Goal: Information Seeking & Learning: Find specific fact

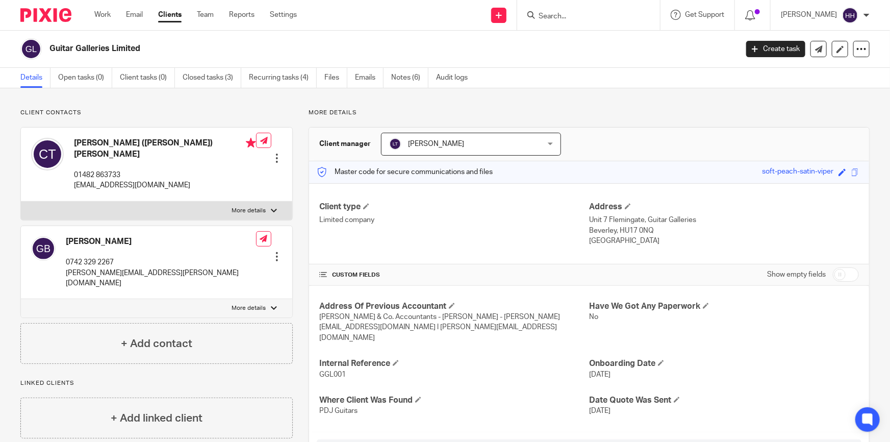
scroll to position [185, 0]
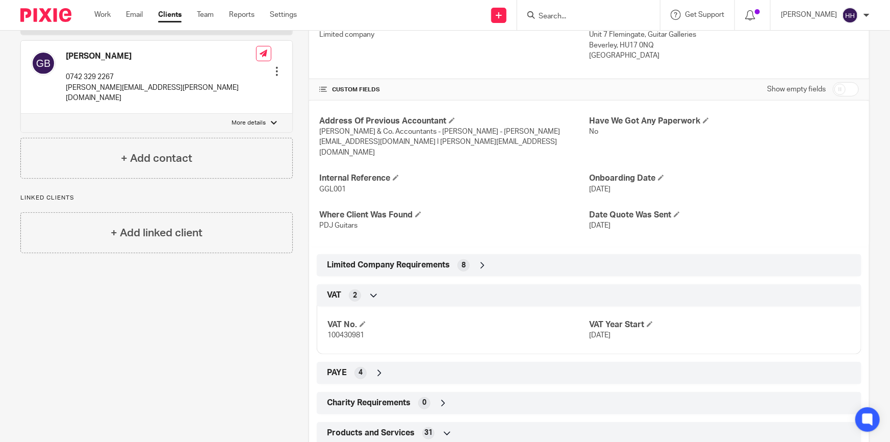
click at [604, 15] on input "Search" at bounding box center [584, 16] width 92 height 9
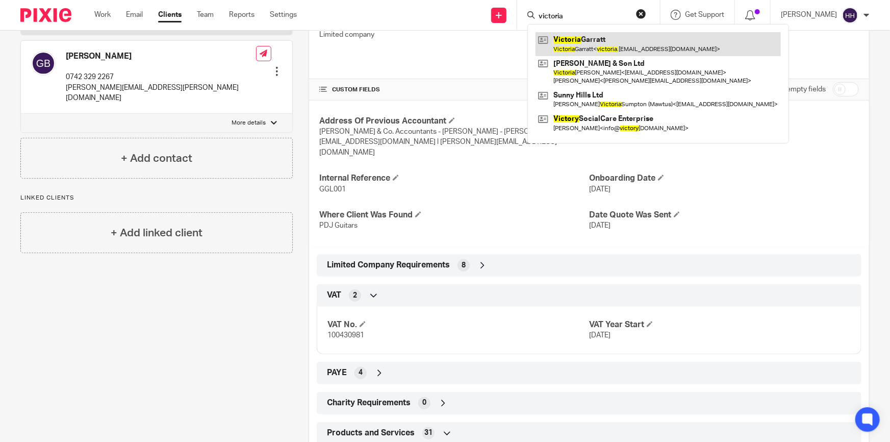
type input "victoria"
click at [595, 37] on link at bounding box center [658, 43] width 245 height 23
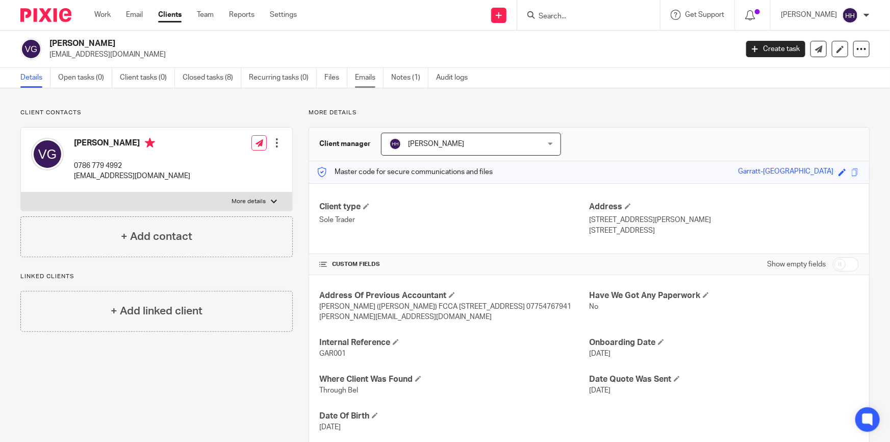
click at [363, 74] on link "Emails" at bounding box center [369, 78] width 29 height 20
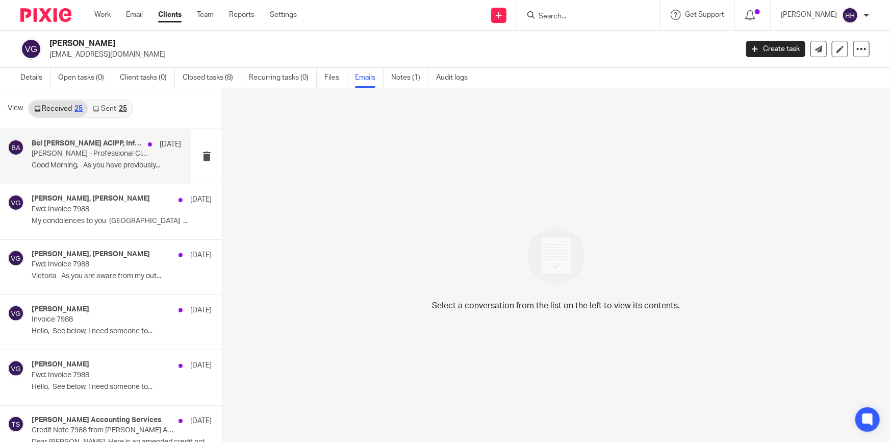
click at [97, 153] on p "Victoria Garratt - Professional Clearance" at bounding box center [92, 153] width 120 height 9
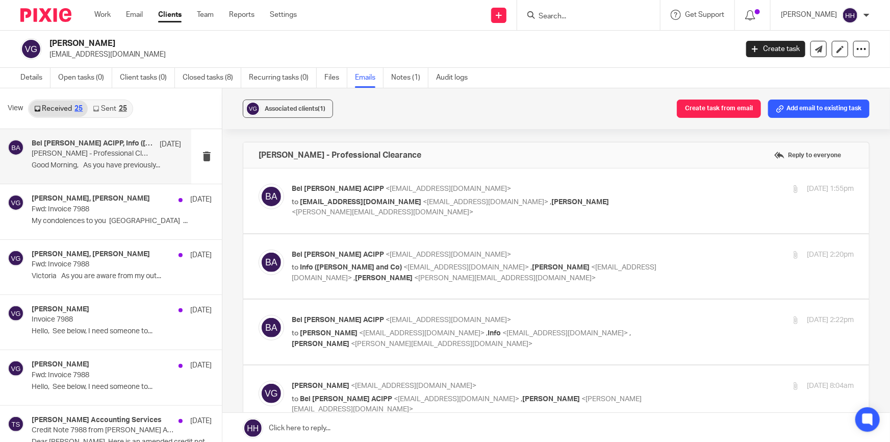
click at [629, 187] on p "Bel Turpin ACIPP <bel@turpinaccounting.co.uk>" at bounding box center [479, 189] width 375 height 11
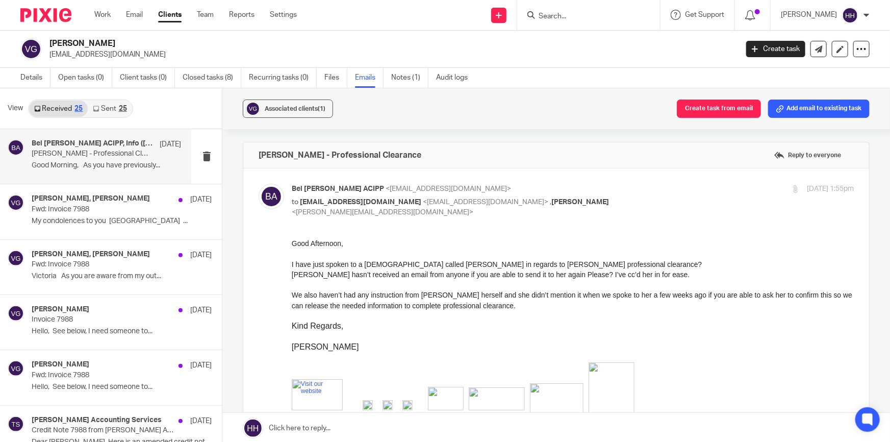
scroll to position [46, 0]
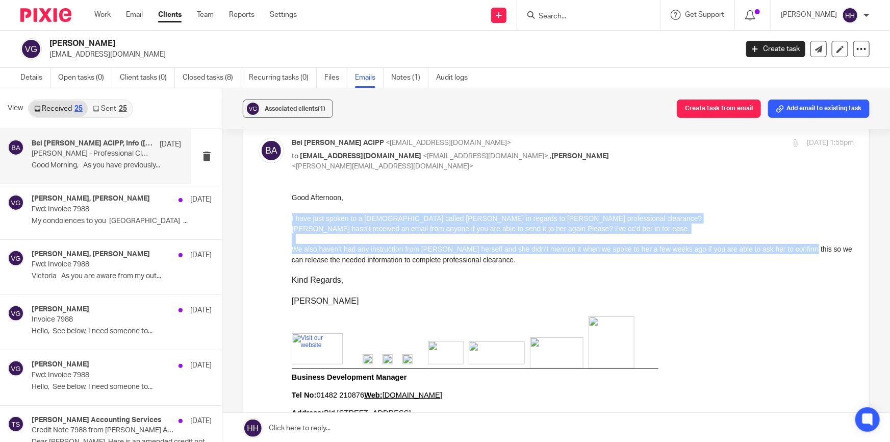
drag, startPoint x: 526, startPoint y: 212, endPoint x: 798, endPoint y: 246, distance: 274.1
click at [798, 246] on div "Good Afternoon, I have just spoken to a lady called Rachel in regards to Victor…" at bounding box center [573, 254] width 562 height 124
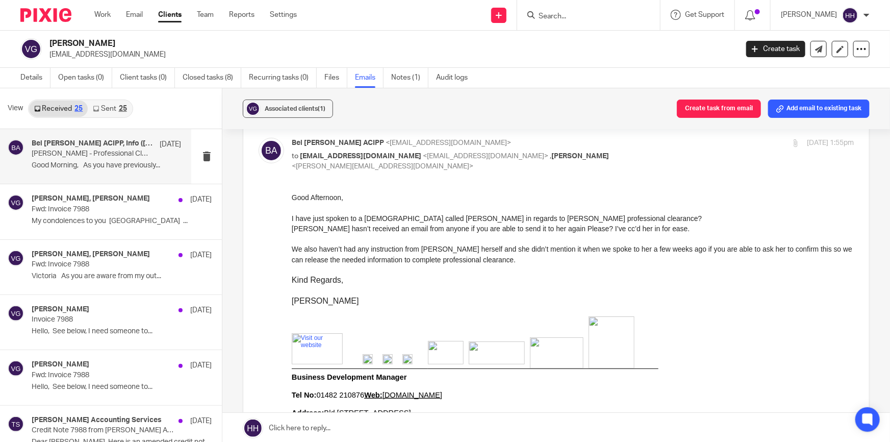
click at [800, 246] on p "We also haven’t had any instruction from Victoria herself and she didn’t mentio…" at bounding box center [573, 253] width 562 height 21
click at [659, 156] on div "Bel Turpin ACIPP <bel@turpinaccounting.co.uk> to info@hedgesandco.com <info@hed…" at bounding box center [573, 155] width 562 height 34
checkbox input "false"
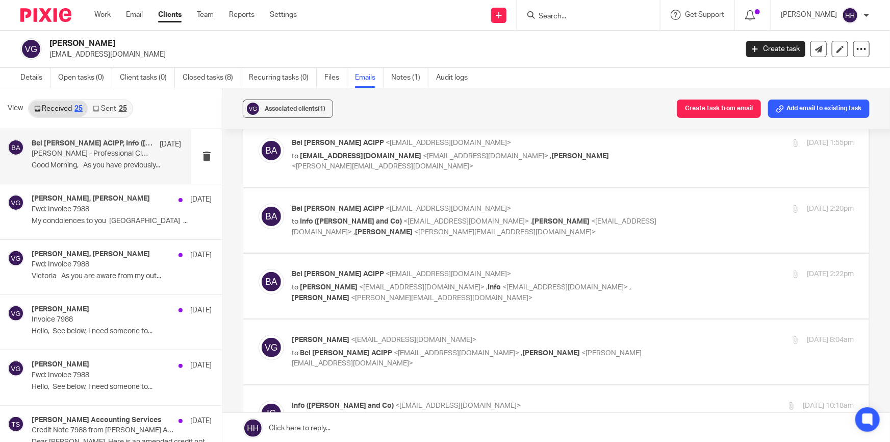
click at [658, 213] on div "Bel Turpin ACIPP <bel@turpinaccounting.co.uk> to Info (Hedges and Co) <info@hed…" at bounding box center [573, 221] width 562 height 34
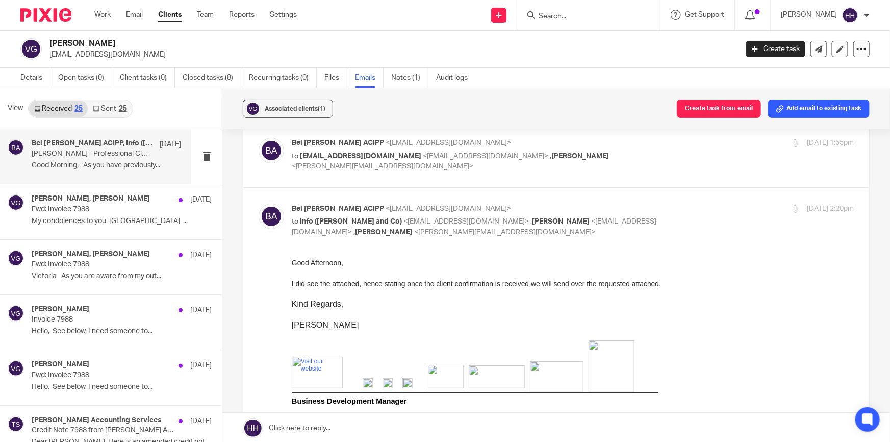
scroll to position [0, 0]
drag, startPoint x: 424, startPoint y: 280, endPoint x: 607, endPoint y: 284, distance: 183.2
click at [595, 284] on p "I did see the attached, hence stating once the client confirmation is received …" at bounding box center [573, 284] width 562 height 10
click at [614, 285] on p "I did see the attached, hence stating once the client confirmation is received …" at bounding box center [573, 284] width 562 height 10
click at [692, 214] on div "Bel Turpin ACIPP <bel@turpinaccounting.co.uk> to Info (Hedges and Co) <info@hed…" at bounding box center [573, 221] width 562 height 34
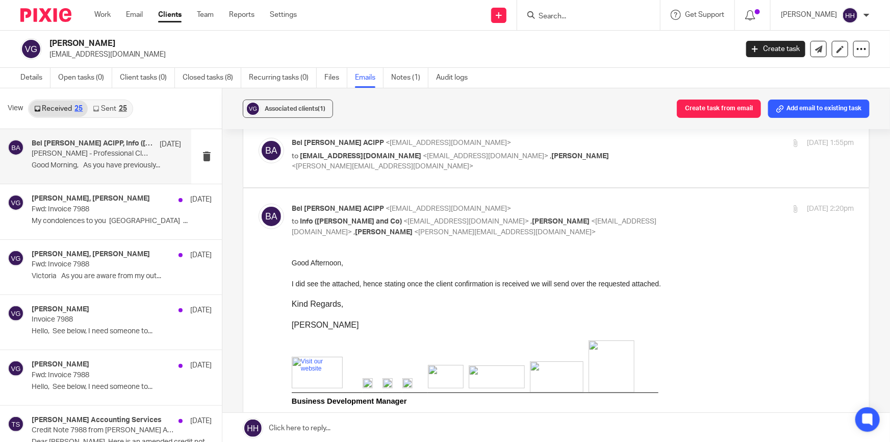
checkbox input "false"
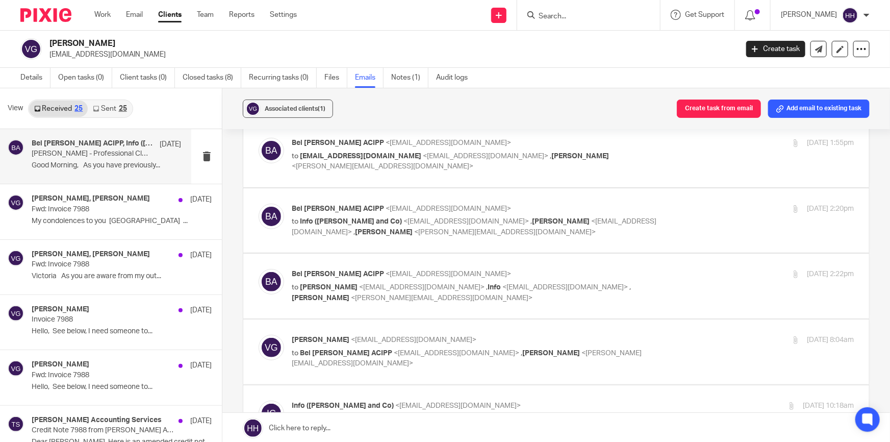
click at [667, 273] on div "4 Aug 2025 2:22pm" at bounding box center [760, 274] width 187 height 11
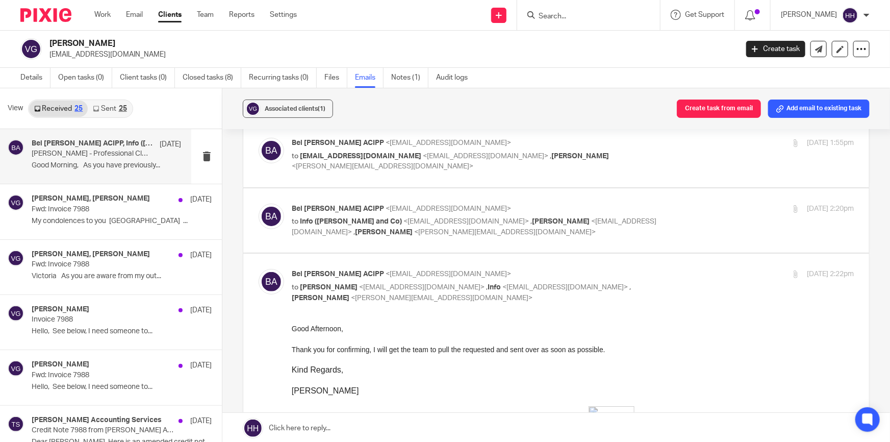
scroll to position [92, 0]
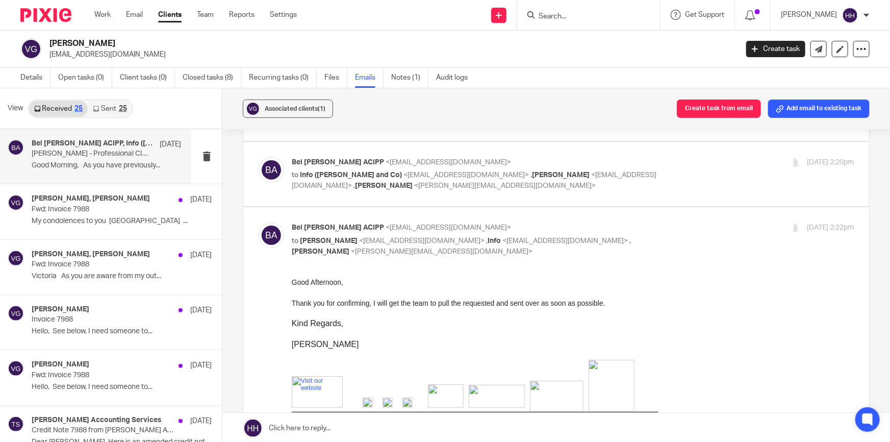
click at [660, 234] on div "Bel Turpin ACIPP <bel@turpinaccounting.co.uk> to Victoria Garratt <victoria.gar…" at bounding box center [573, 239] width 562 height 34
checkbox input "false"
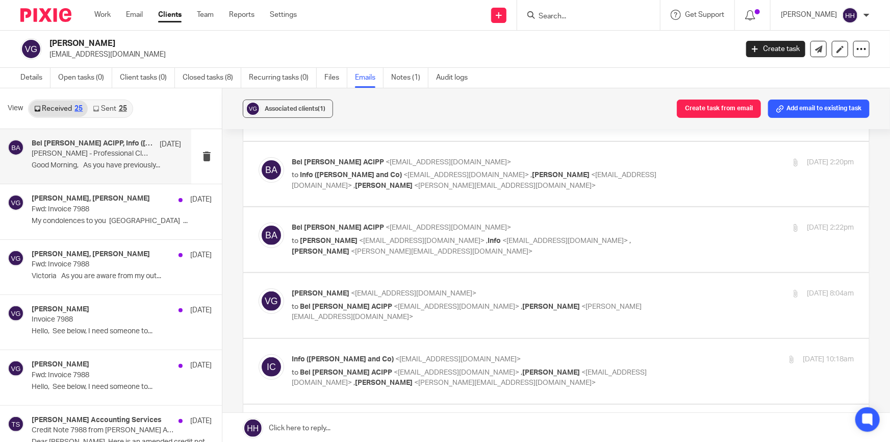
click at [646, 291] on p "Victoria Garratt <victoria.garratt@hotmail.co.uk>" at bounding box center [479, 293] width 375 height 11
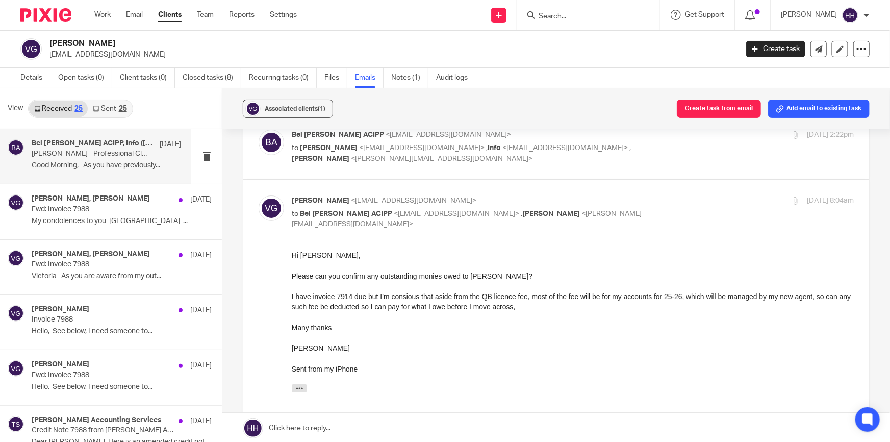
scroll to position [232, 0]
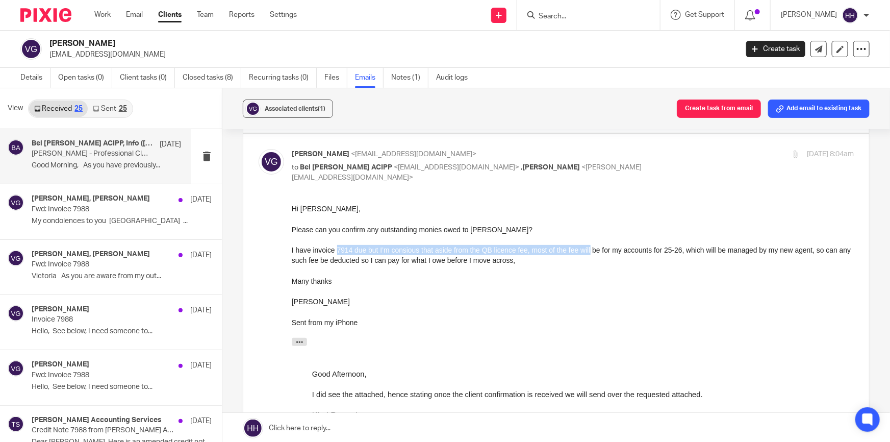
drag, startPoint x: 390, startPoint y: 248, endPoint x: 589, endPoint y: 248, distance: 199.0
click at [589, 248] on div "I have invoice 7914 due but I’m consious that aside from the QB licence fee, mo…" at bounding box center [573, 254] width 562 height 21
click at [590, 248] on div "I have invoice 7914 due but I’m consious that aside from the QB licence fee, mo…" at bounding box center [573, 254] width 562 height 21
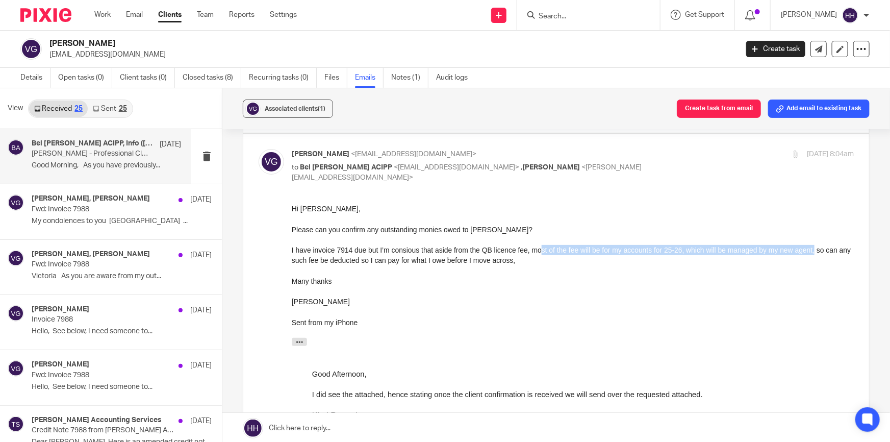
drag, startPoint x: 541, startPoint y: 248, endPoint x: 815, endPoint y: 251, distance: 274.0
click at [814, 251] on div "I have invoice 7914 due but I’m consious that aside from the QB licence fee, mo…" at bounding box center [573, 254] width 562 height 21
click at [823, 249] on div "I have invoice 7914 due but I’m consious that aside from the QB licence fee, mo…" at bounding box center [573, 254] width 562 height 21
click at [624, 170] on p "to Bel Turpin ACIPP <bel@turpinaccounting.co.uk> , Liz Turpin <liz@turpinaccoun…" at bounding box center [479, 172] width 375 height 21
checkbox input "false"
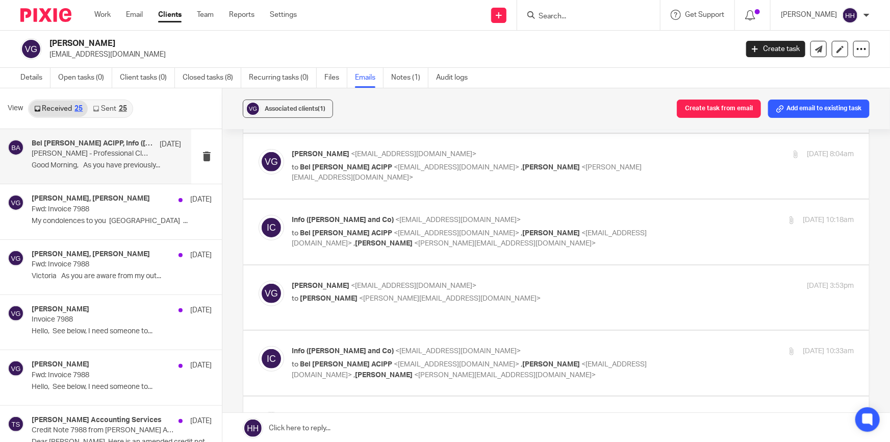
click at [667, 219] on div "13 Aug 2025 10:18am" at bounding box center [760, 220] width 187 height 11
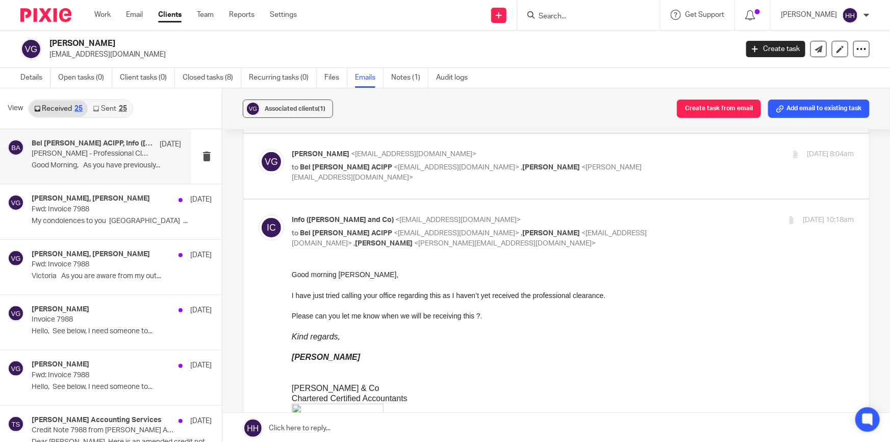
scroll to position [0, 0]
click at [680, 230] on div "Info (Hedges and Co) <info@hedgesandco.com> to Bel Turpin ACIPP <bel@turpinacco…" at bounding box center [573, 232] width 562 height 34
checkbox input "false"
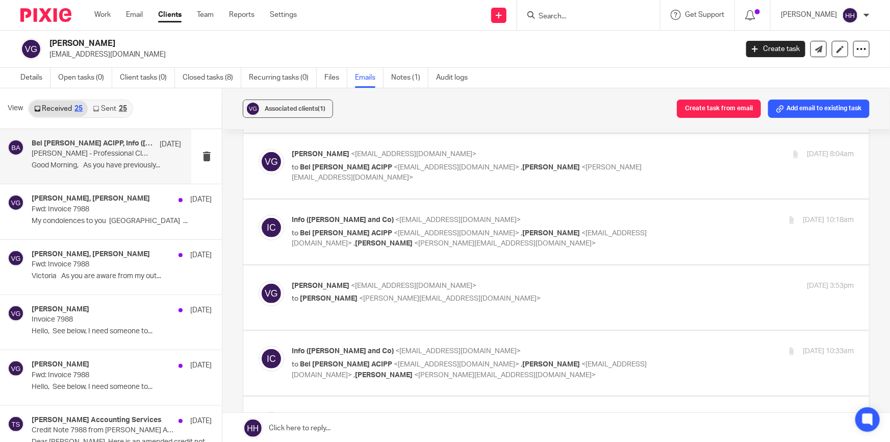
click at [637, 281] on p "Victoria Garratt <victoria.garratt@hotmail.co.uk>" at bounding box center [479, 286] width 375 height 11
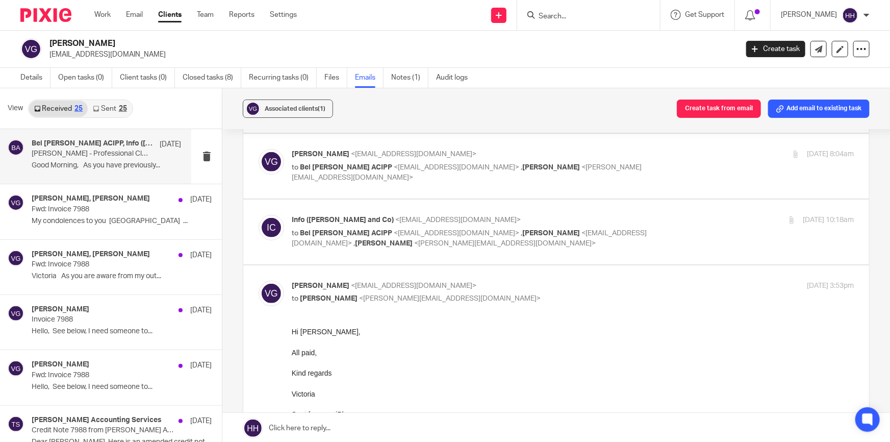
click at [591, 281] on p "Victoria Garratt <victoria.garratt@hotmail.co.uk>" at bounding box center [479, 286] width 375 height 11
checkbox input "false"
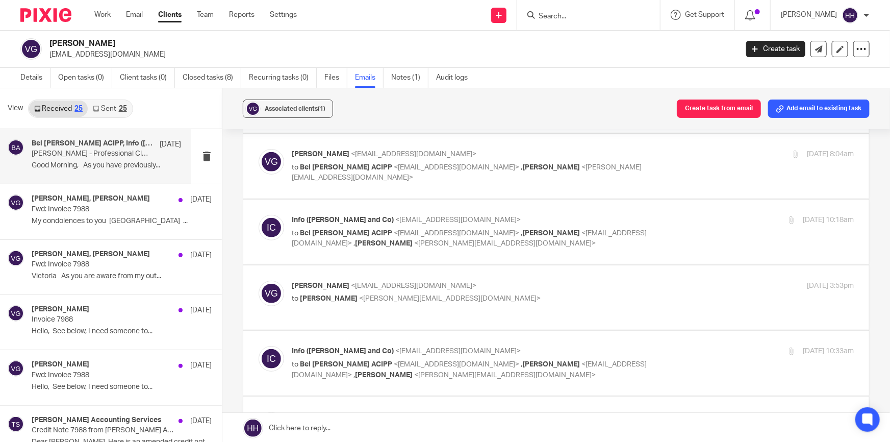
click at [678, 348] on div "5 Sep 2025 10:33am" at bounding box center [760, 351] width 187 height 11
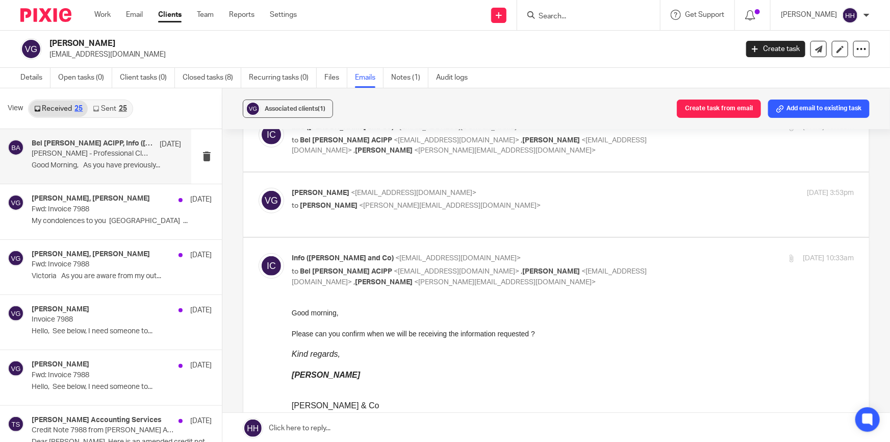
scroll to position [371, 0]
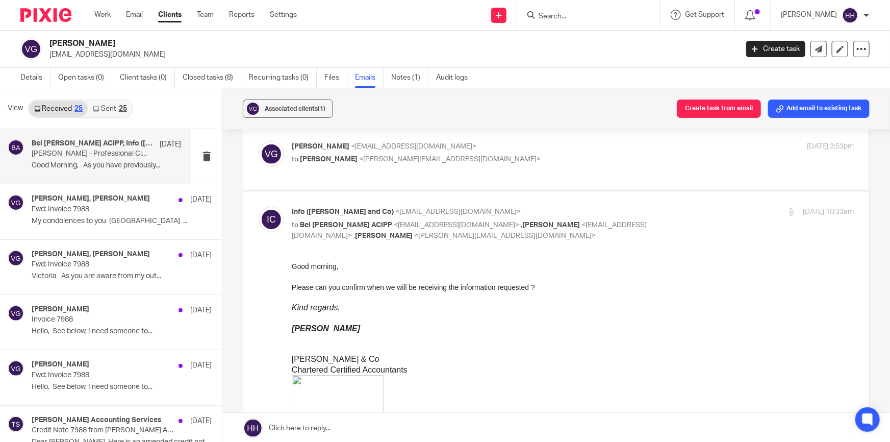
click at [671, 220] on div "Info (Hedges and Co) <info@hedgesandco.com> to Bel Turpin ACIPP <bel@turpinacco…" at bounding box center [573, 224] width 562 height 34
checkbox input "false"
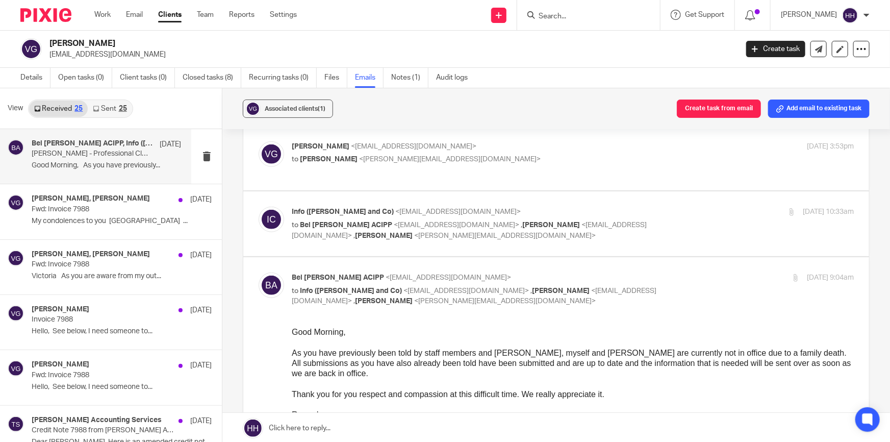
scroll to position [417, 0]
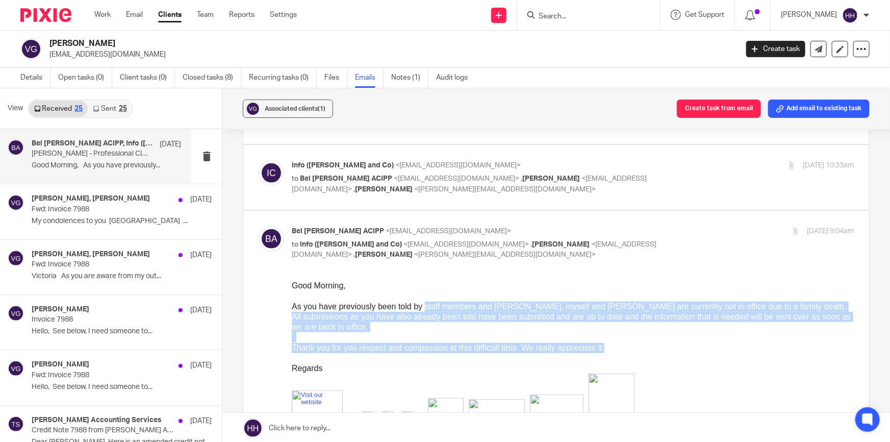
drag, startPoint x: 479, startPoint y: 305, endPoint x: 713, endPoint y: 343, distance: 237.8
click at [395, 345] on span "Thank you for you respect and compassion at this difficult time. We really appr…" at bounding box center [448, 347] width 313 height 9
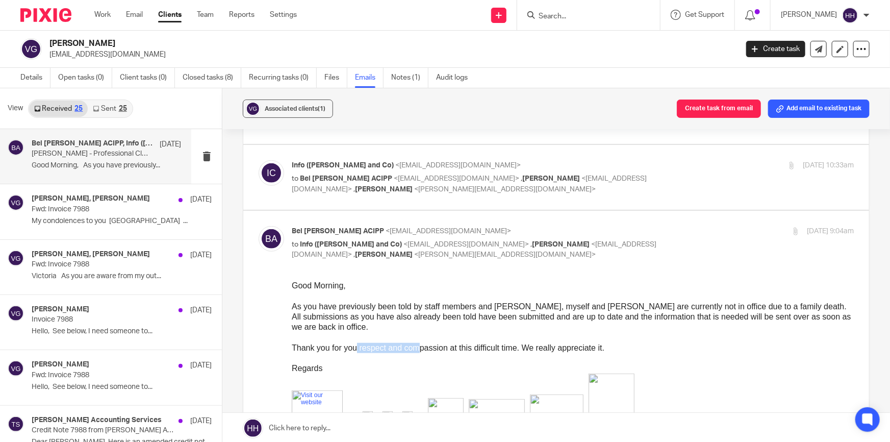
drag, startPoint x: 358, startPoint y: 346, endPoint x: 418, endPoint y: 346, distance: 60.2
click at [418, 346] on span "Thank you for you respect and compassion at this difficult time. We really appr…" at bounding box center [448, 347] width 313 height 9
click at [351, 350] on span "Thank you for you respect and compassion at this difficult time. We really appr…" at bounding box center [448, 347] width 313 height 9
drag, startPoint x: 349, startPoint y: 347, endPoint x: 492, endPoint y: 347, distance: 143.4
click at [492, 347] on span "Thank you for you respect and compassion at this difficult time. We really appr…" at bounding box center [448, 347] width 313 height 9
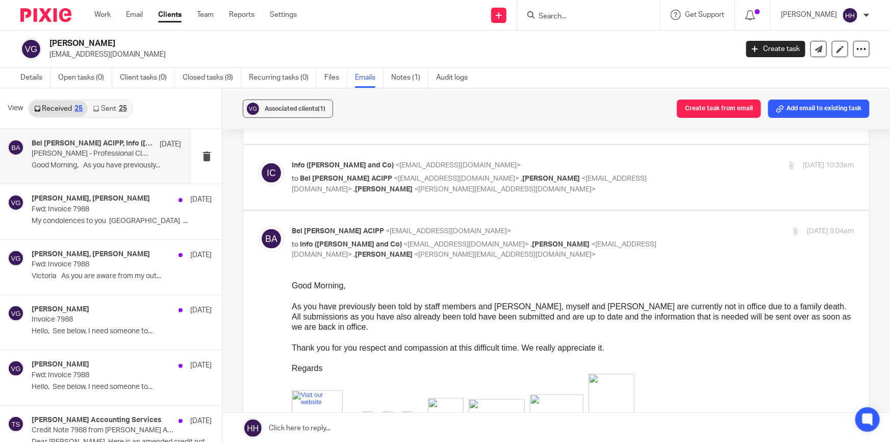
click at [498, 346] on span "Thank you for you respect and compassion at this difficult time. We really appr…" at bounding box center [448, 347] width 313 height 9
click at [704, 227] on div "8 Sep 2025 9:04am" at bounding box center [760, 231] width 187 height 11
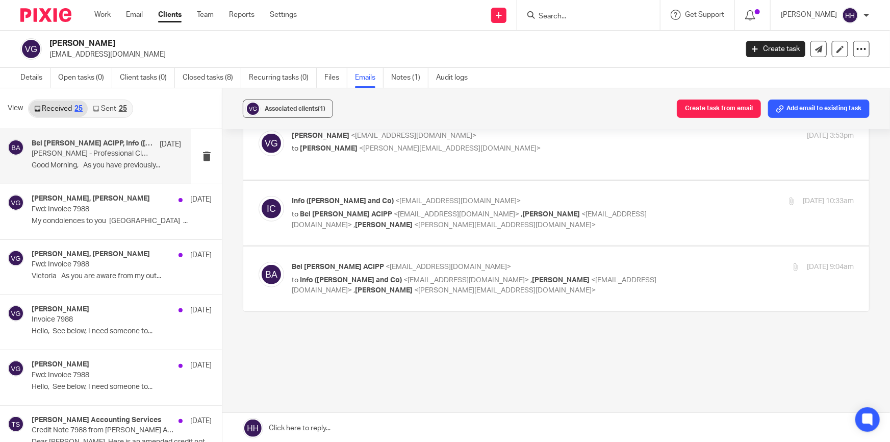
scroll to position [335, 0]
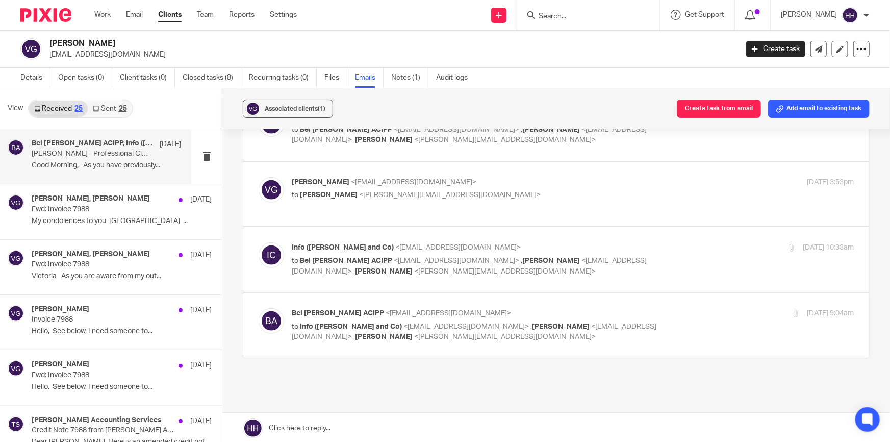
click at [689, 314] on div "8 Sep 2025 9:04am" at bounding box center [760, 313] width 187 height 11
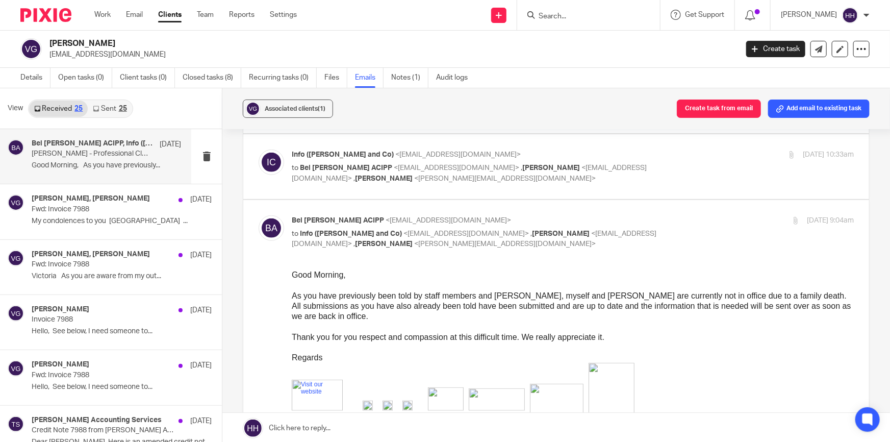
scroll to position [474, 0]
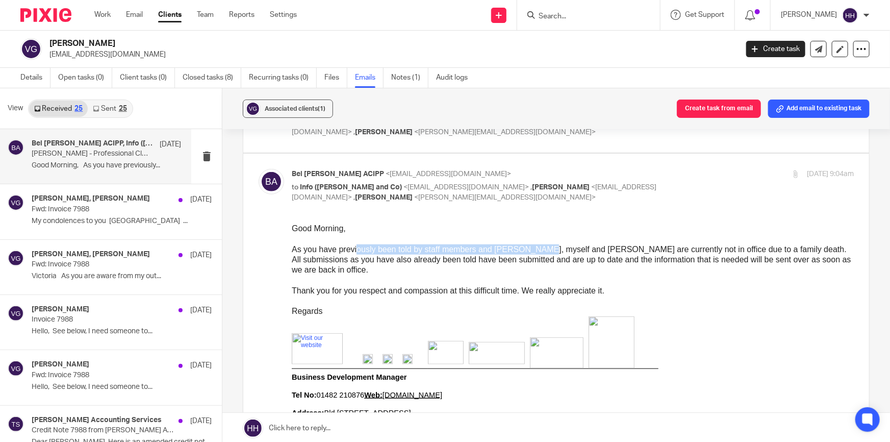
drag, startPoint x: 380, startPoint y: 248, endPoint x: 533, endPoint y: 247, distance: 153.1
click at [533, 247] on span "As you have previously been told by staff members and Liz, myself and Liz are c…" at bounding box center [569, 248] width 555 height 9
click at [544, 246] on span "As you have previously been told by staff members and Liz, myself and Liz are c…" at bounding box center [569, 248] width 555 height 9
drag, startPoint x: 459, startPoint y: 247, endPoint x: 510, endPoint y: 247, distance: 51.5
click at [510, 247] on span "As you have previously been told by staff members and Liz, myself and Liz are c…" at bounding box center [569, 248] width 555 height 9
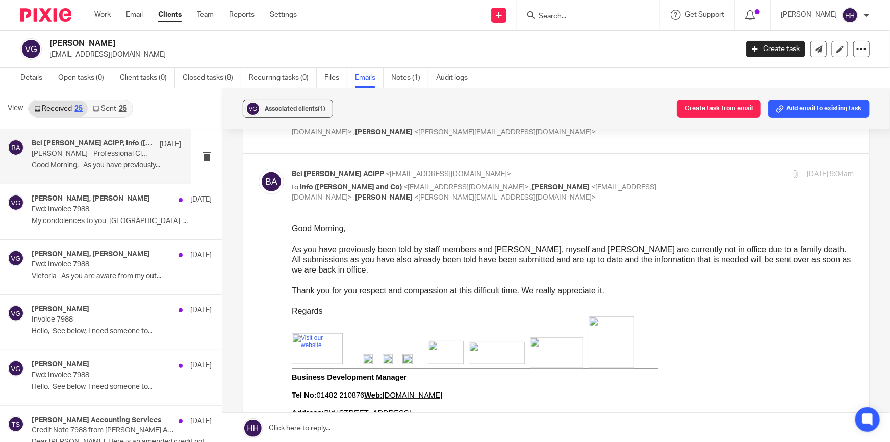
click at [522, 248] on span "As you have previously been told by staff members and Liz, myself and Liz are c…" at bounding box center [569, 248] width 555 height 9
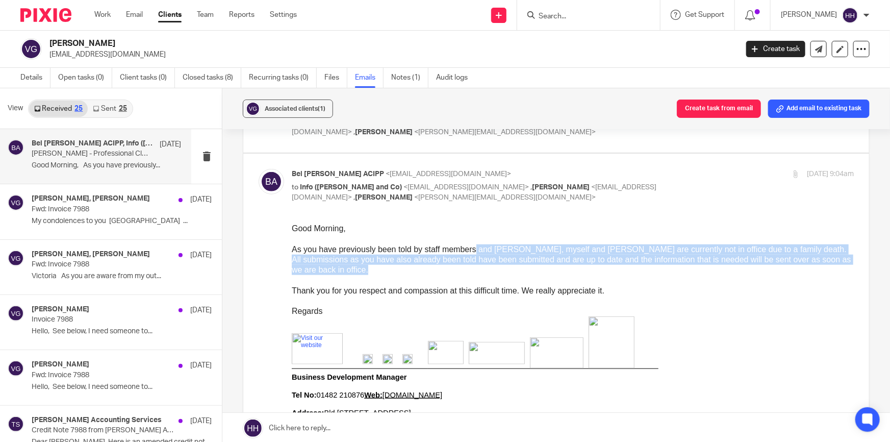
drag, startPoint x: 481, startPoint y: 247, endPoint x: 803, endPoint y: 266, distance: 322.9
click at [810, 263] on span "All submissions as you have also already been told have been submitted and are …" at bounding box center [572, 264] width 560 height 19
click at [392, 268] on p "All submissions as you have also already been told have been submitted and are …" at bounding box center [573, 264] width 562 height 21
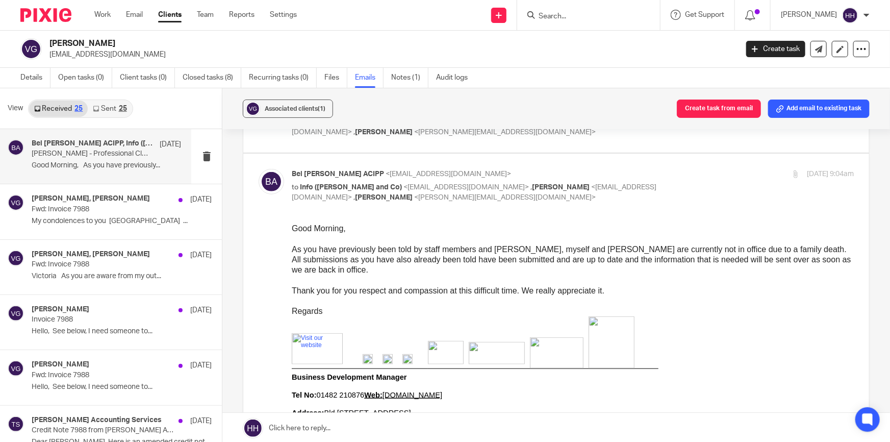
click at [667, 169] on div "8 Sep 2025 9:04am" at bounding box center [760, 174] width 187 height 11
checkbox input "false"
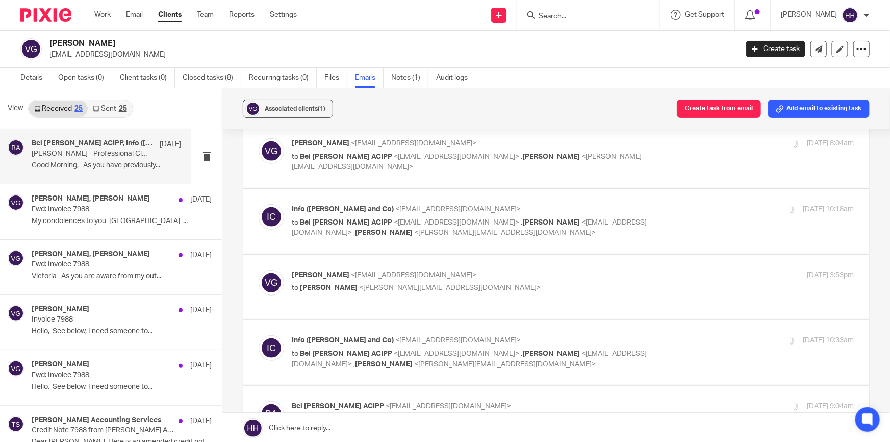
scroll to position [196, 0]
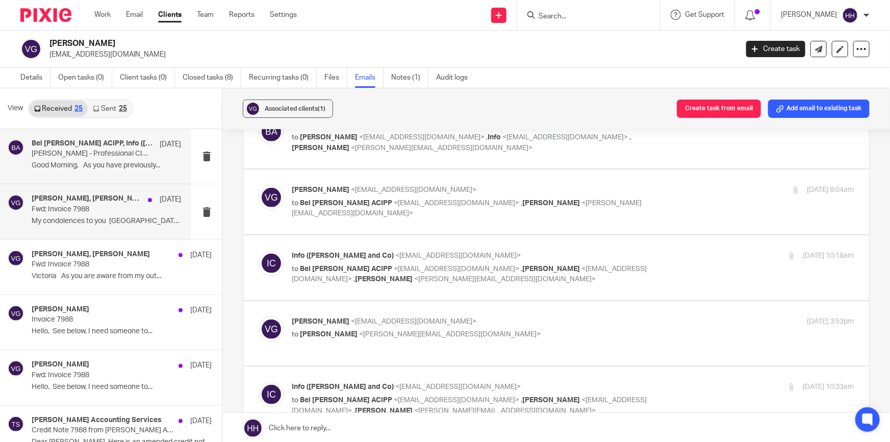
click at [70, 212] on p "Fwd: Invoice 7988" at bounding box center [92, 209] width 120 height 9
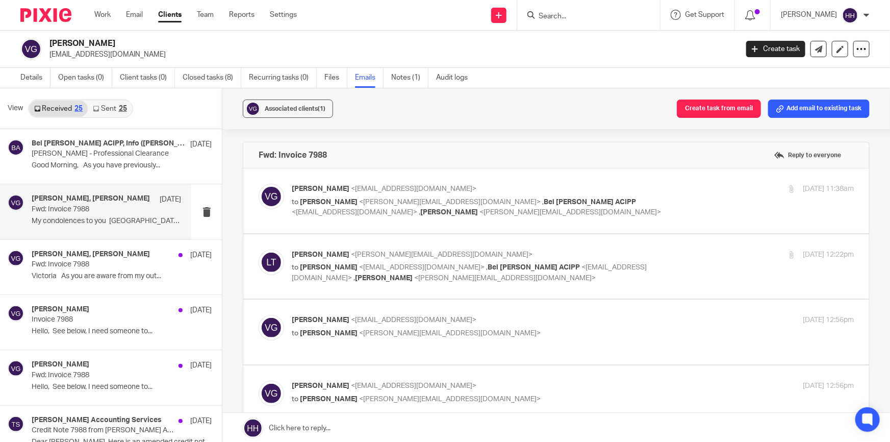
scroll to position [0, 0]
click at [667, 184] on div "29 Aug 2025 11:38am" at bounding box center [760, 189] width 187 height 11
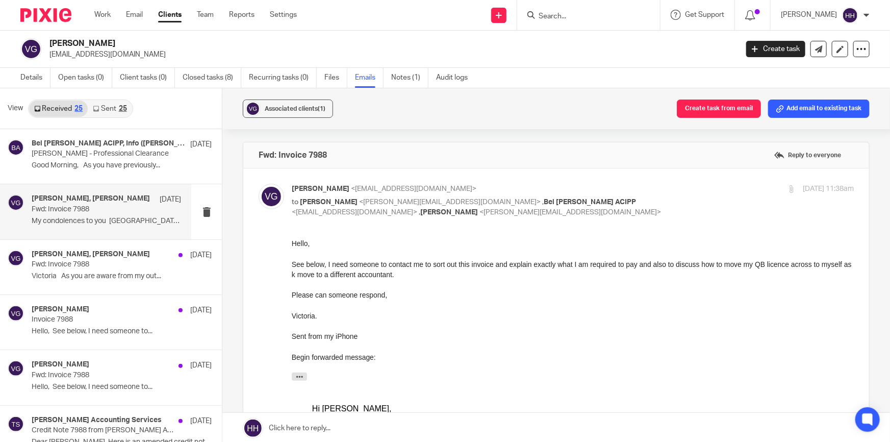
click at [673, 187] on div "29 Aug 2025 11:38am" at bounding box center [760, 189] width 187 height 11
checkbox input "false"
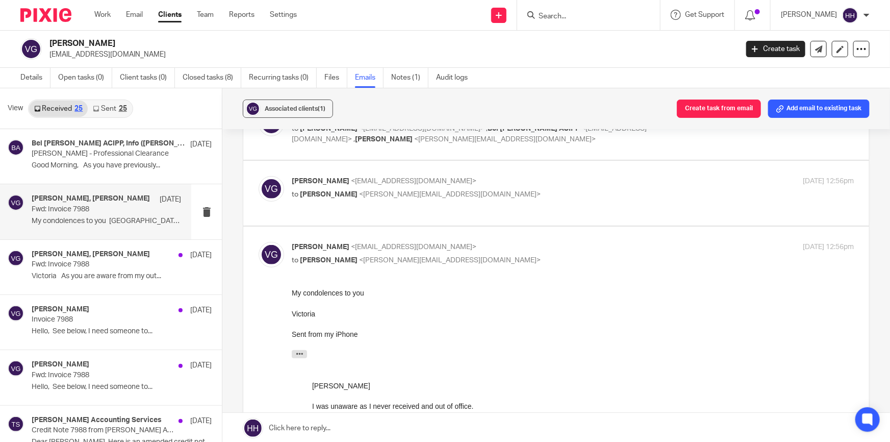
scroll to position [92, 0]
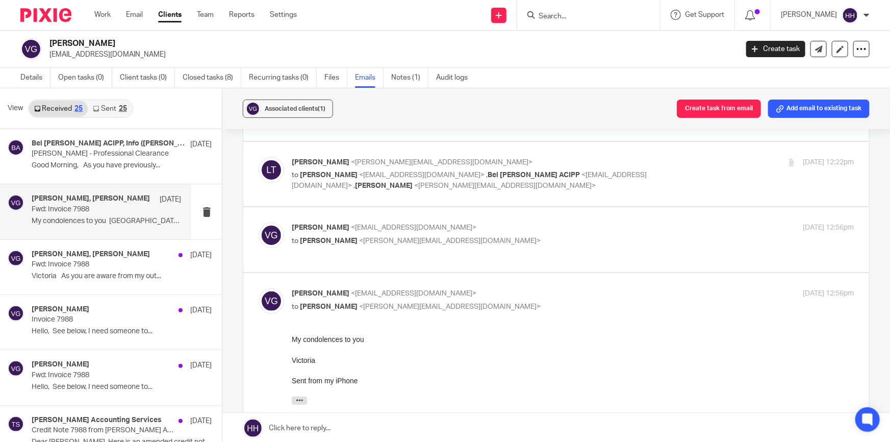
click at [554, 229] on p "Victoria Garratt <victoria.garratt@hotmail.co.uk>" at bounding box center [479, 227] width 375 height 11
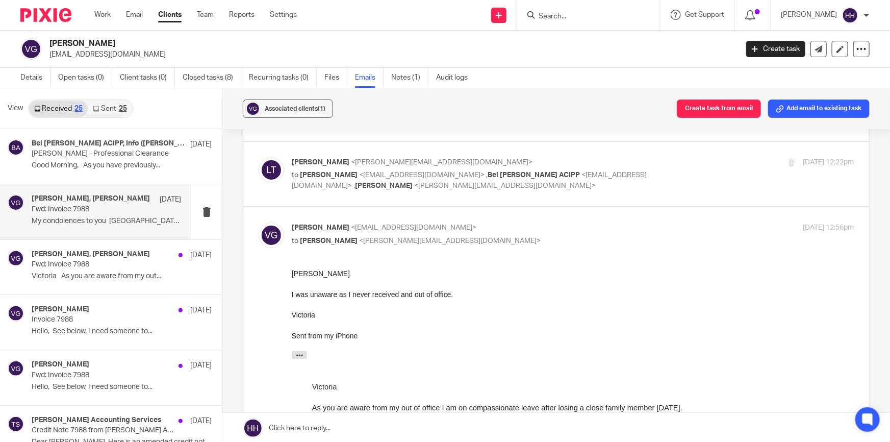
scroll to position [0, 0]
click at [547, 227] on p "Victoria Garratt <victoria.garratt@hotmail.co.uk>" at bounding box center [479, 227] width 375 height 11
checkbox input "false"
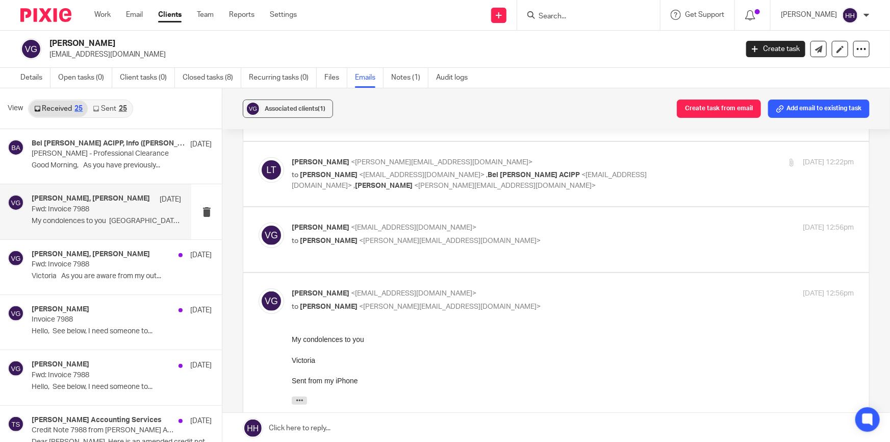
click at [538, 289] on p "Victoria Garratt <victoria.garratt@hotmail.co.uk>" at bounding box center [479, 293] width 375 height 11
checkbox input "false"
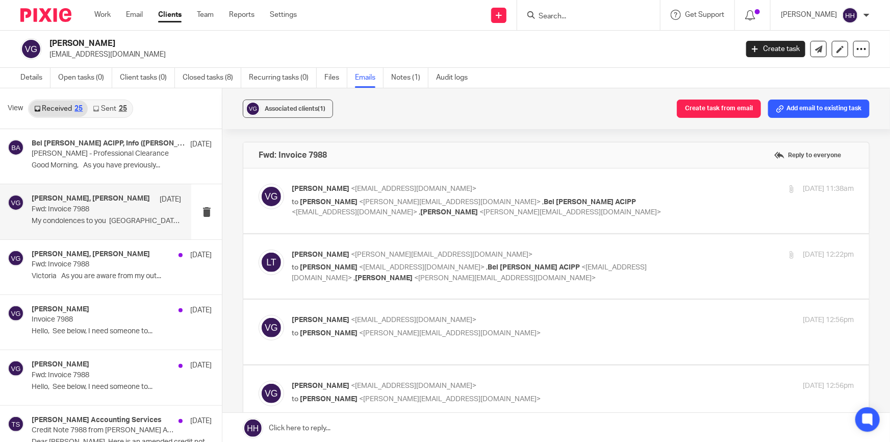
click at [698, 249] on div "29 Aug 2025 12:22pm" at bounding box center [760, 254] width 187 height 11
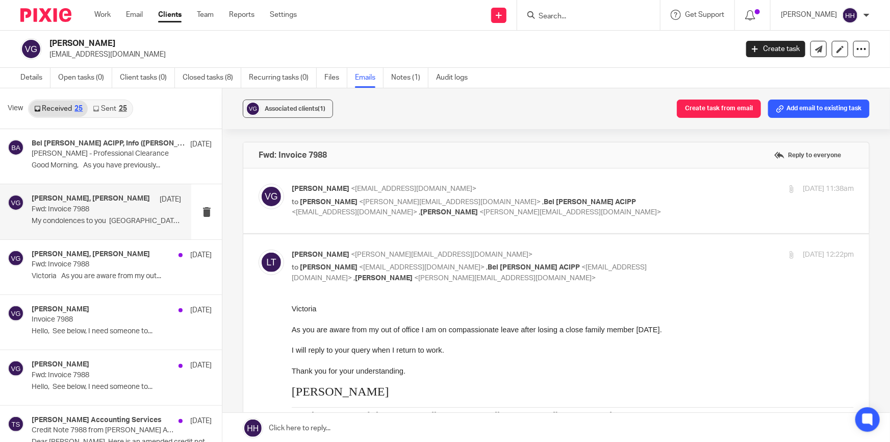
click at [694, 250] on div "29 Aug 2025 12:22pm" at bounding box center [760, 254] width 187 height 11
checkbox input "false"
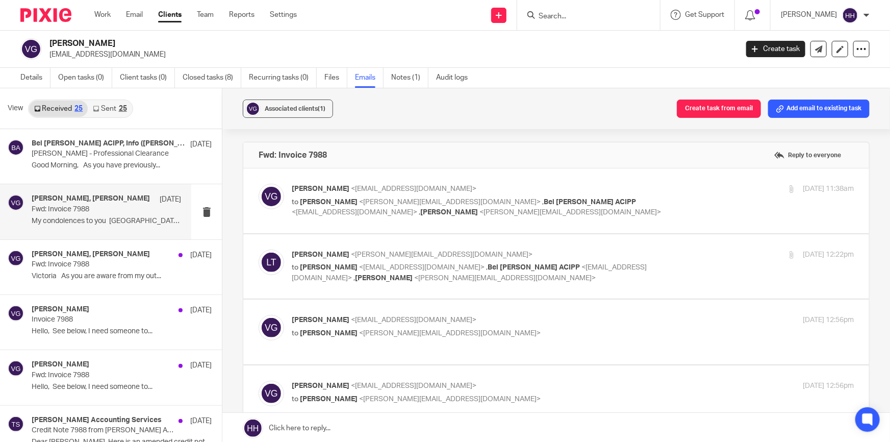
click at [668, 193] on div "29 Aug 2025 11:38am" at bounding box center [760, 189] width 187 height 11
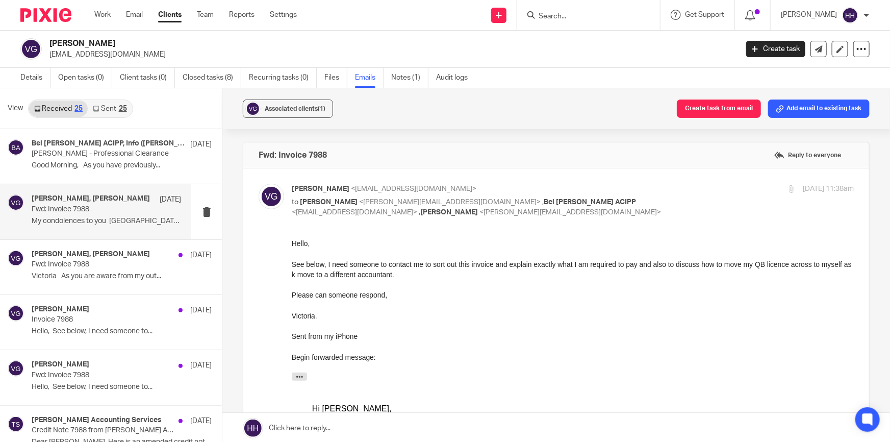
click at [668, 193] on div "29 Aug 2025 11:38am" at bounding box center [760, 189] width 187 height 11
checkbox input "false"
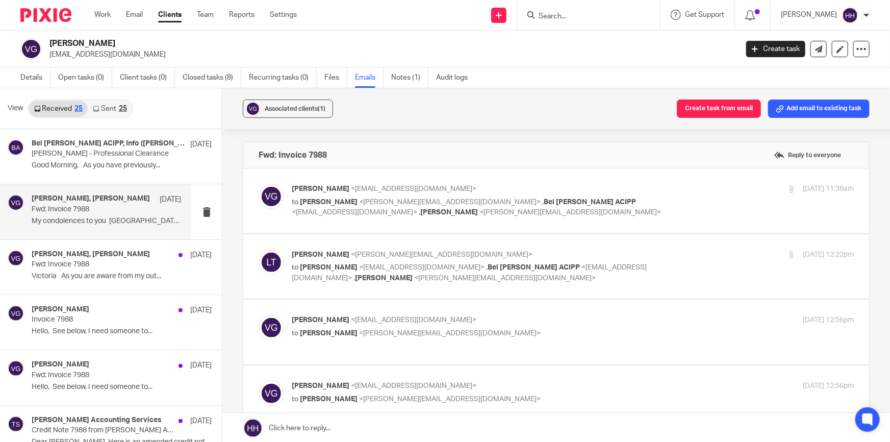
click at [677, 244] on label at bounding box center [556, 266] width 626 height 65
click at [259, 249] on input "checkbox" at bounding box center [258, 249] width 1 height 1
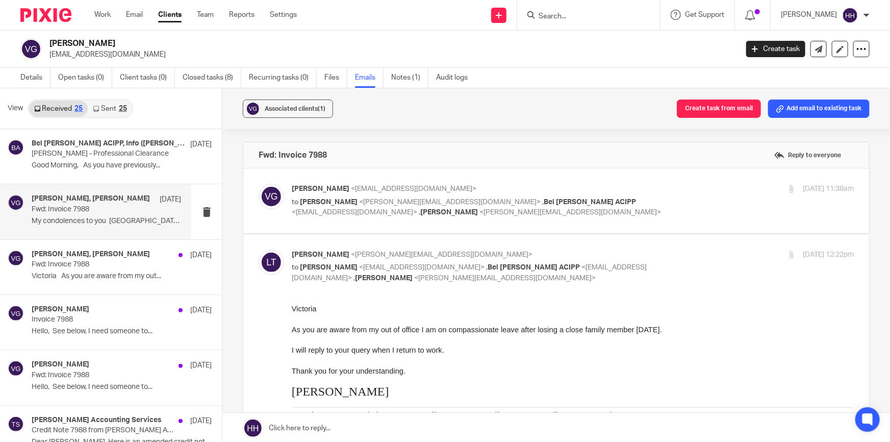
click at [694, 252] on div "29 Aug 2025 12:22pm" at bounding box center [760, 254] width 187 height 11
checkbox input "false"
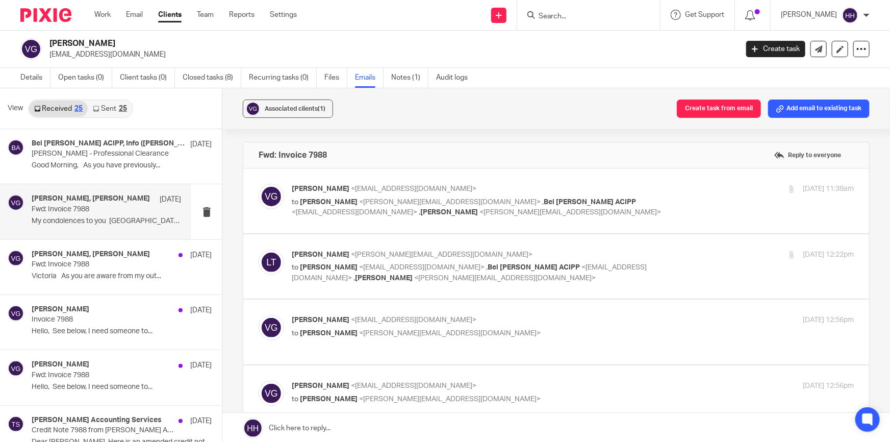
drag, startPoint x: 633, startPoint y: 322, endPoint x: 622, endPoint y: 321, distance: 10.2
click at [632, 322] on p "Victoria Garratt <victoria.garratt@hotmail.co.uk>" at bounding box center [479, 320] width 375 height 11
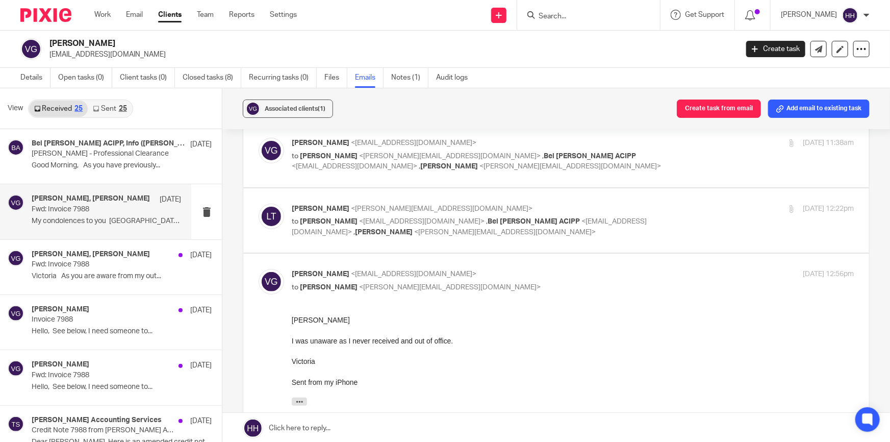
click at [569, 286] on p "to Liz Turpin <liz@turpinaccounting.co.uk>" at bounding box center [479, 287] width 375 height 11
checkbox input "false"
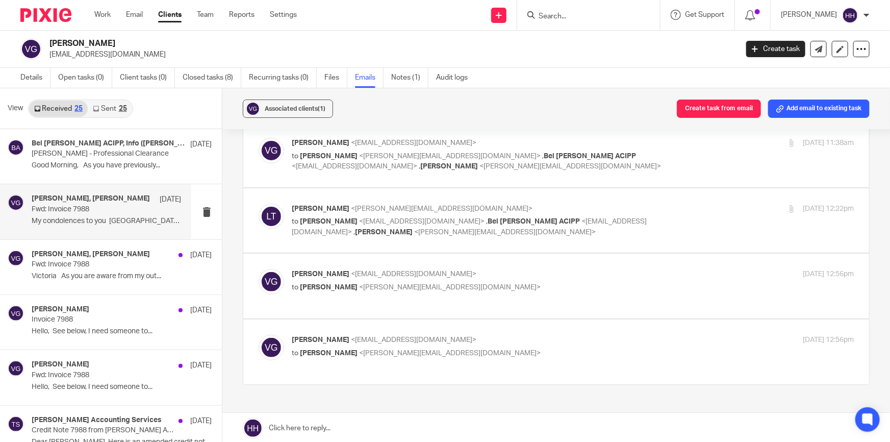
click at [588, 338] on p "Victoria Garratt <victoria.garratt@hotmail.co.uk>" at bounding box center [479, 340] width 375 height 11
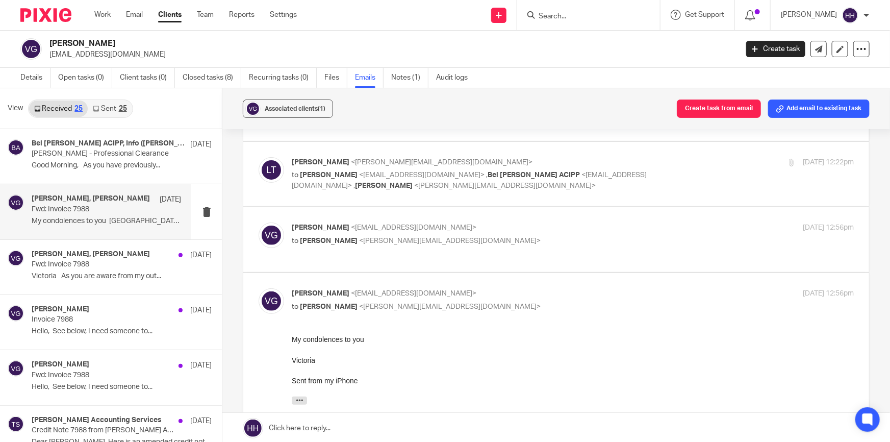
scroll to position [139, 0]
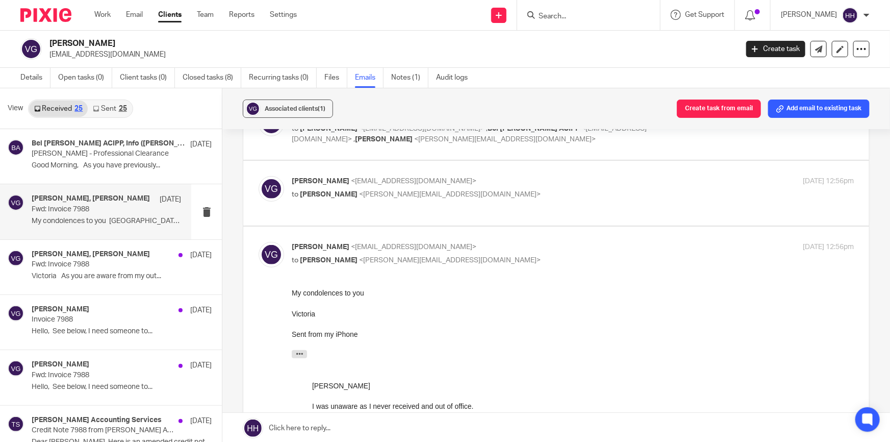
click at [541, 243] on p "Victoria Garratt <victoria.garratt@hotmail.co.uk>" at bounding box center [479, 247] width 375 height 11
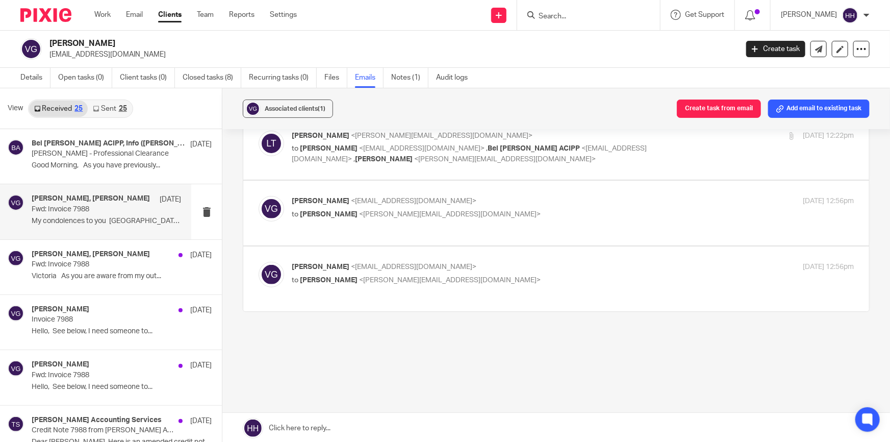
click at [535, 263] on p "Victoria Garratt <victoria.garratt@hotmail.co.uk>" at bounding box center [479, 267] width 375 height 11
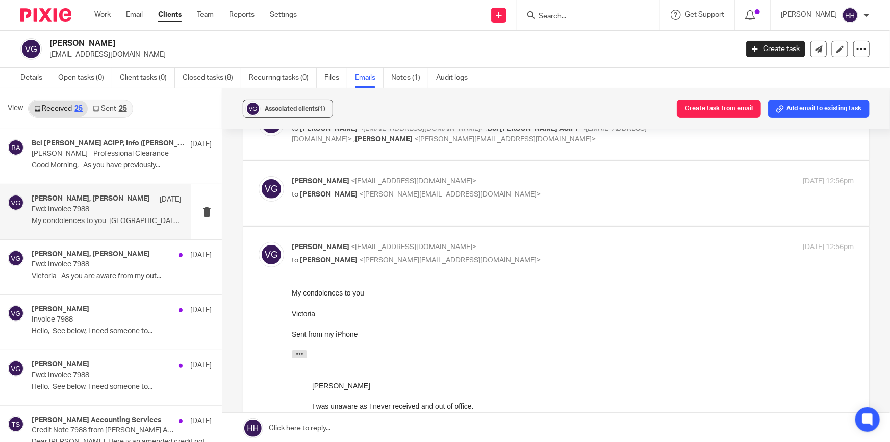
scroll to position [0, 0]
click at [532, 245] on p "Victoria Garratt <victoria.garratt@hotmail.co.uk>" at bounding box center [479, 247] width 375 height 11
checkbox input "false"
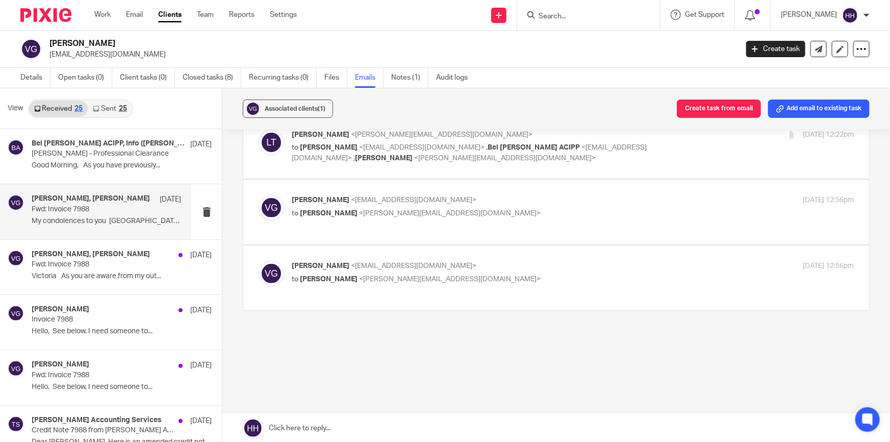
scroll to position [119, 0]
click at [87, 266] on p "Fwd: Invoice 7988" at bounding box center [92, 264] width 120 height 9
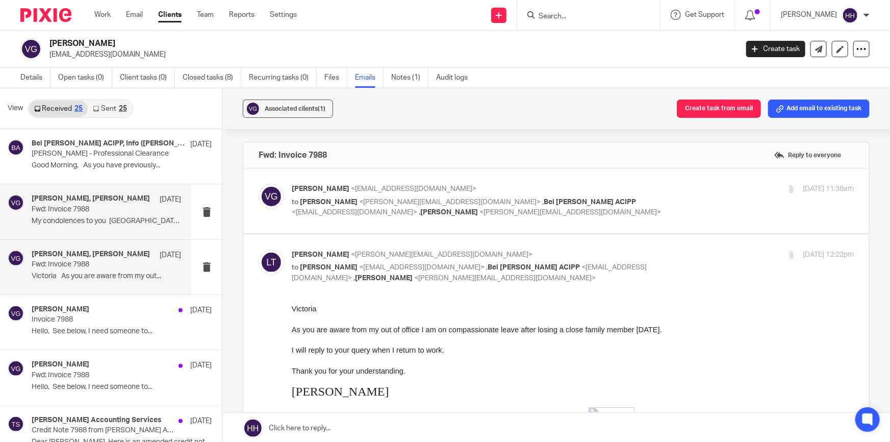
scroll to position [0, 0]
click at [114, 112] on link "Sent 25" at bounding box center [110, 109] width 44 height 16
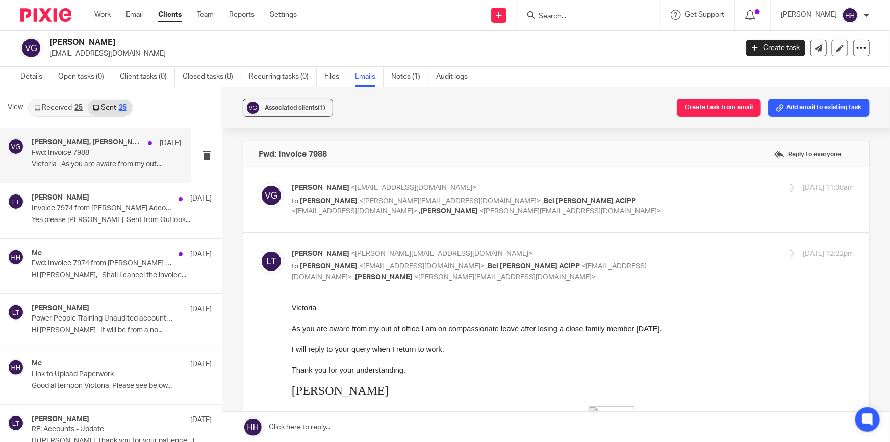
click at [90, 160] on p "Victoria As you are aware from my out..." at bounding box center [106, 164] width 149 height 9
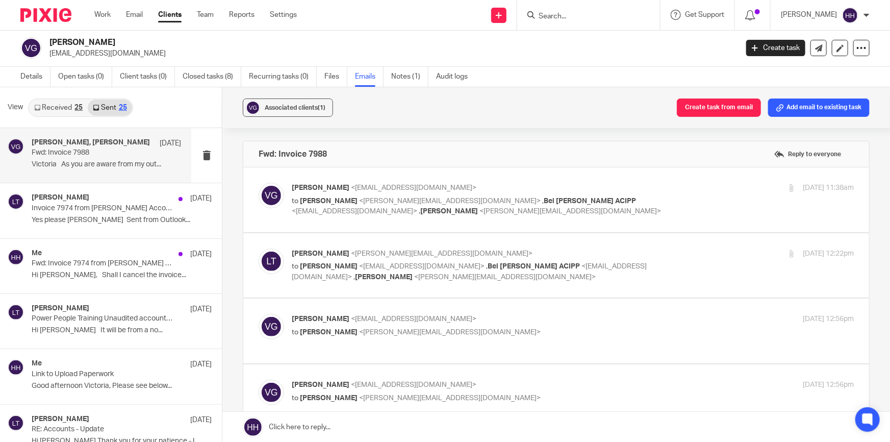
scroll to position [0, 0]
click at [29, 72] on link "Details" at bounding box center [35, 77] width 30 height 20
